Goal: Task Accomplishment & Management: Use online tool/utility

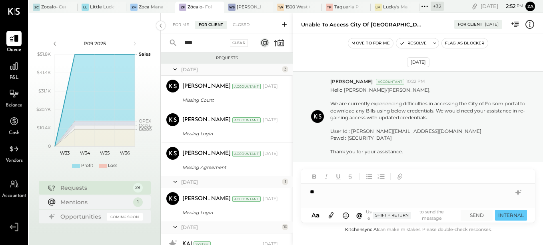
scroll to position [508, 0]
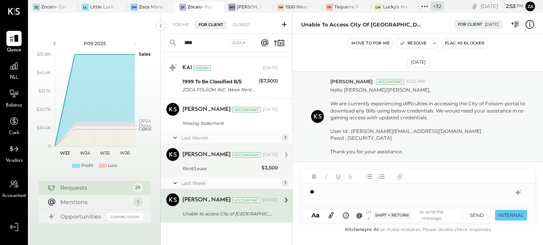
click at [189, 172] on div "Rent/Lease" at bounding box center [220, 168] width 77 height 10
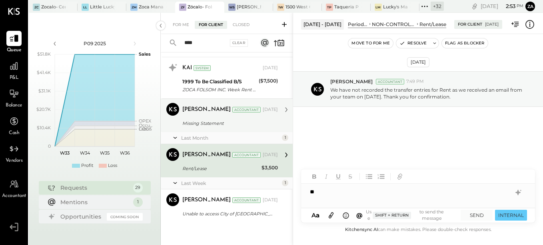
click at [192, 126] on div "Missing Statement" at bounding box center [228, 123] width 93 height 8
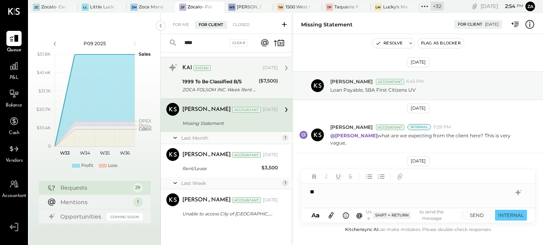
click at [206, 89] on div "ZOCA FOLSOM INC. Week Rent Folso" at bounding box center [219, 90] width 74 height 8
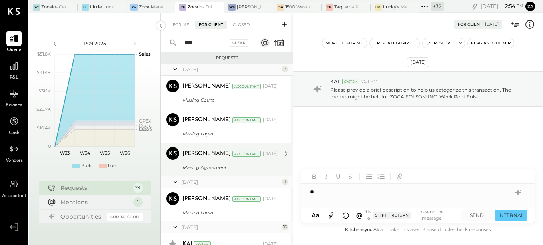
click at [240, 156] on div "Accountant" at bounding box center [246, 154] width 28 height 6
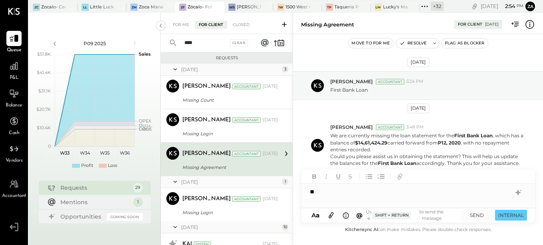
scroll to position [8, 0]
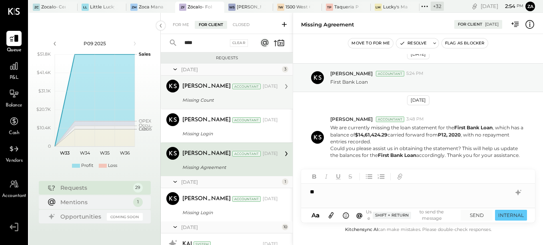
click at [243, 102] on div "Missing Count" at bounding box center [228, 100] width 93 height 8
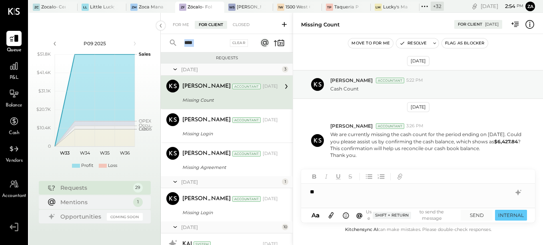
drag, startPoint x: 209, startPoint y: 34, endPoint x: 173, endPoint y: 46, distance: 37.9
click at [173, 46] on div "**** Clear" at bounding box center [210, 43] width 99 height 18
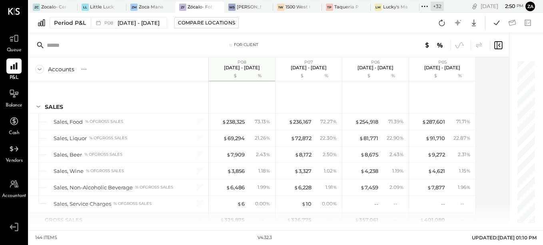
scroll to position [1839, 0]
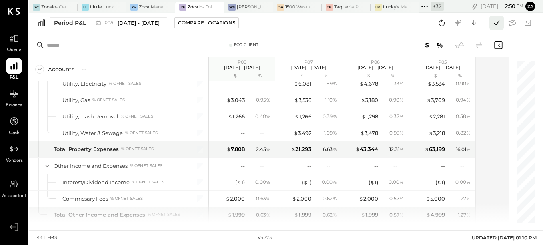
click at [495, 22] on icon at bounding box center [496, 23] width 10 height 10
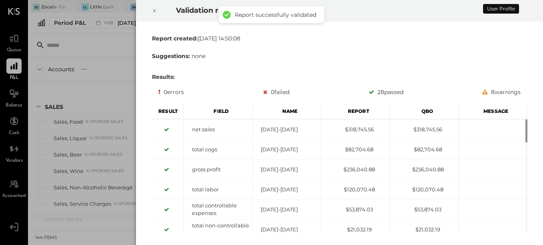
scroll to position [1484, 0]
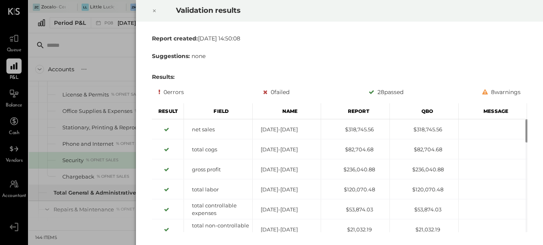
click at [153, 12] on icon at bounding box center [154, 11] width 5 height 10
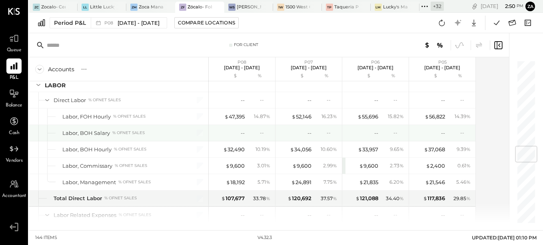
scroll to position [645, 0]
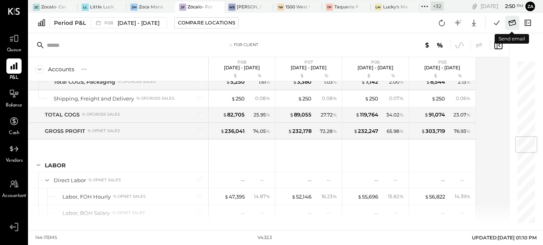
click at [512, 24] on icon at bounding box center [512, 23] width 10 height 10
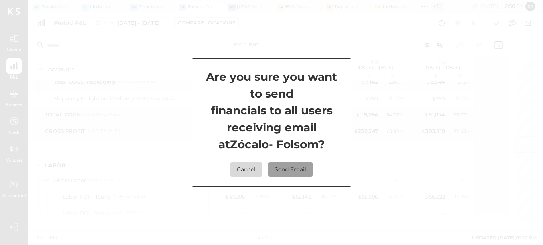
click at [304, 167] on button "Send Email" at bounding box center [290, 169] width 44 height 14
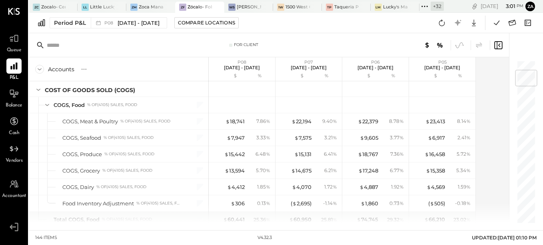
scroll to position [86, 0]
